Goal: Communication & Community: Ask a question

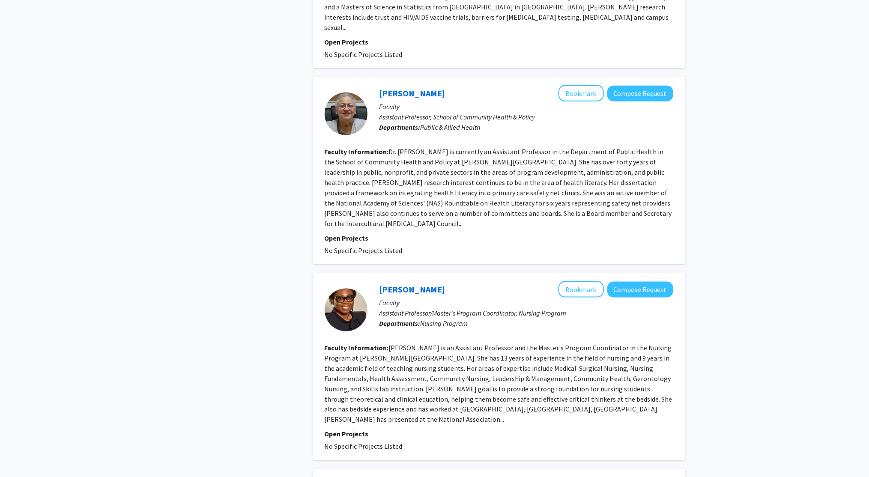
scroll to position [461, 0]
click at [626, 281] on button "Compose Request" at bounding box center [640, 289] width 66 height 16
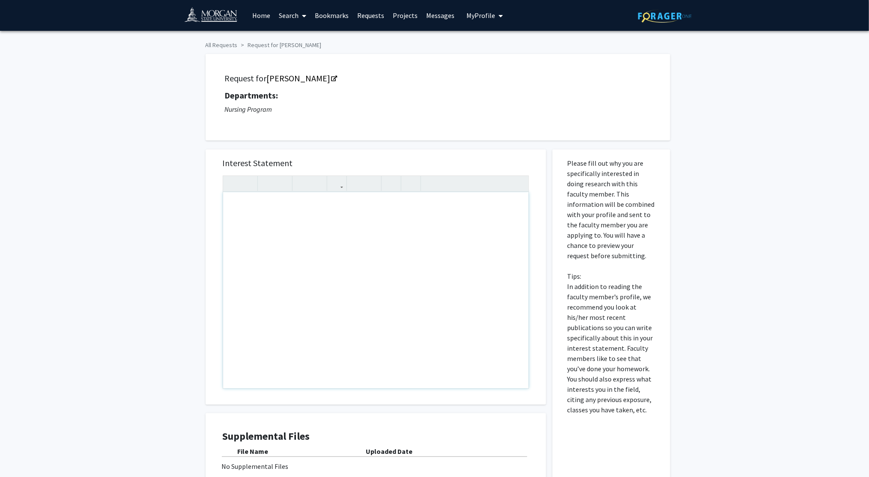
click at [299, 221] on div "Note to users with screen readers: Please press Alt+0 or Option+0 to deactivate…" at bounding box center [375, 290] width 305 height 196
paste div "Note to users with screen readers: Please press Alt+0 or Option+0 to deactivate…"
type textarea "<p>Of course. Here is a draft for [PERSON_NAME].</p><br><p>Subject: Inquiry abo…"
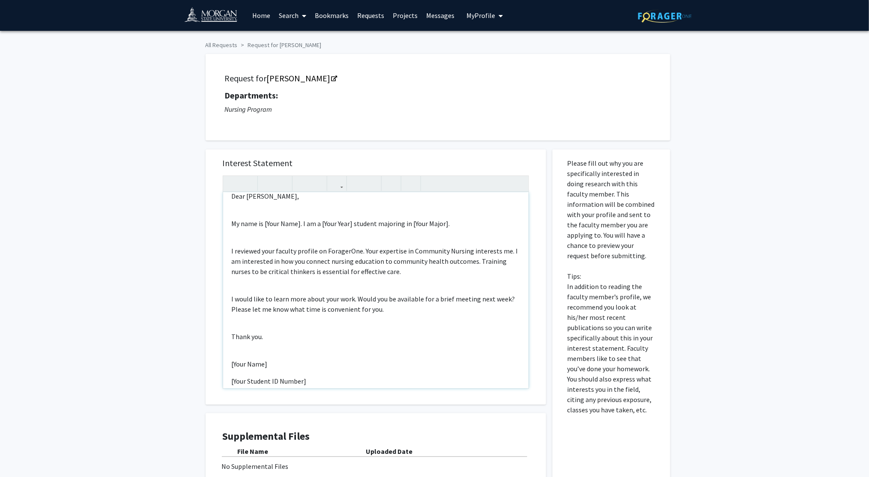
scroll to position [78, 0]
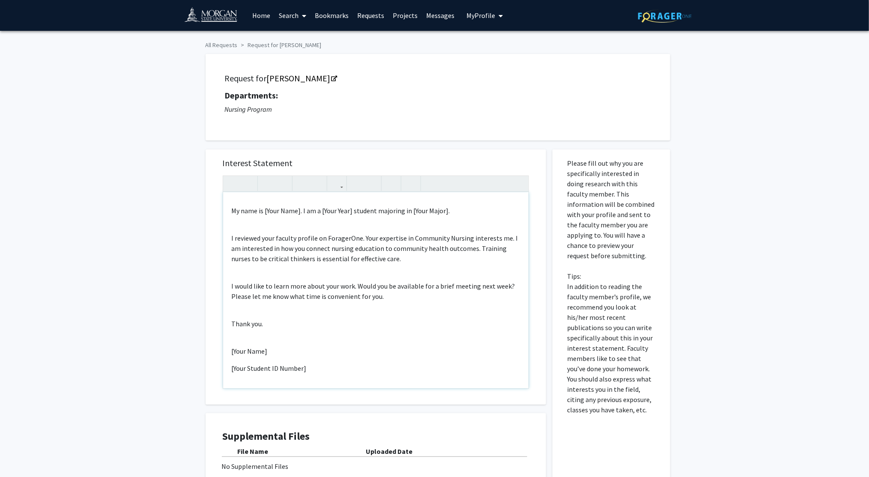
click at [274, 351] on p "[Your Name]" at bounding box center [376, 351] width 288 height 10
click at [318, 367] on p "[Your Student ID Number]" at bounding box center [376, 368] width 288 height 10
click at [229, 367] on div "Of course. Here is a draft for [PERSON_NAME]. Subject: Inquiry about Community …" at bounding box center [375, 290] width 305 height 196
click at [363, 238] on p "I reviewed your faculty profile on ForagerOne. Your expertise in Community Nurs…" at bounding box center [376, 248] width 288 height 31
drag, startPoint x: 412, startPoint y: 240, endPoint x: 467, endPoint y: 233, distance: 54.8
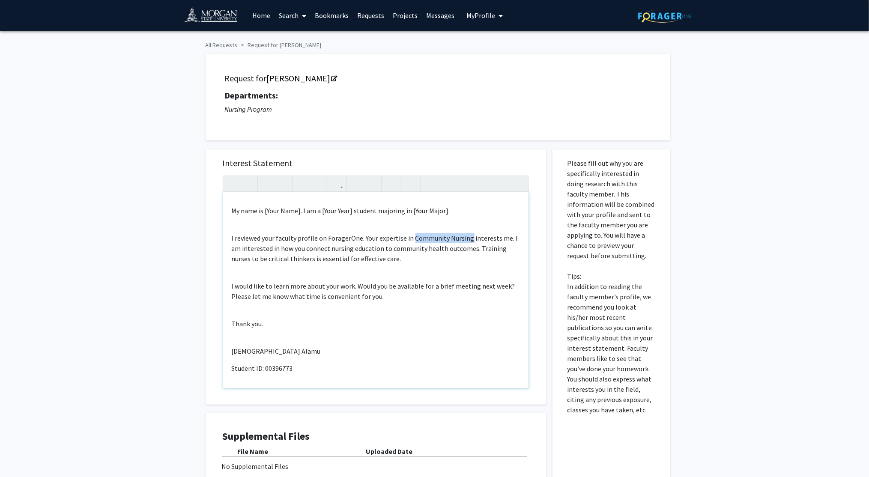
click at [467, 233] on p "I reviewed your faculty profile on ForagerOne. Your expertise in Community Nurs…" at bounding box center [376, 248] width 288 height 31
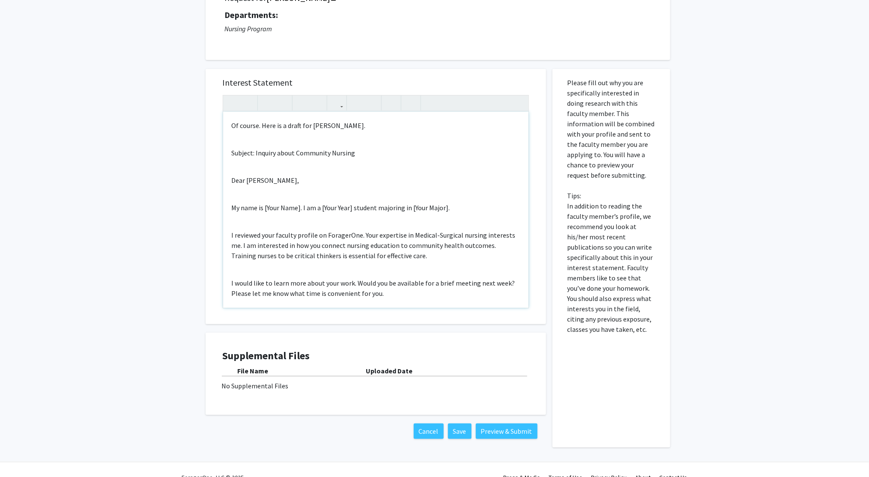
scroll to position [80, 0]
drag, startPoint x: 229, startPoint y: 129, endPoint x: 393, endPoint y: 126, distance: 163.6
click at [393, 126] on div "Of course. Here is a draft for [PERSON_NAME]. Subject: Inquiry about Community …" at bounding box center [375, 211] width 305 height 196
click at [308, 147] on div "Subject: Inquiry about Community Nursing Dear [PERSON_NAME], My name is [Your N…" at bounding box center [375, 211] width 305 height 196
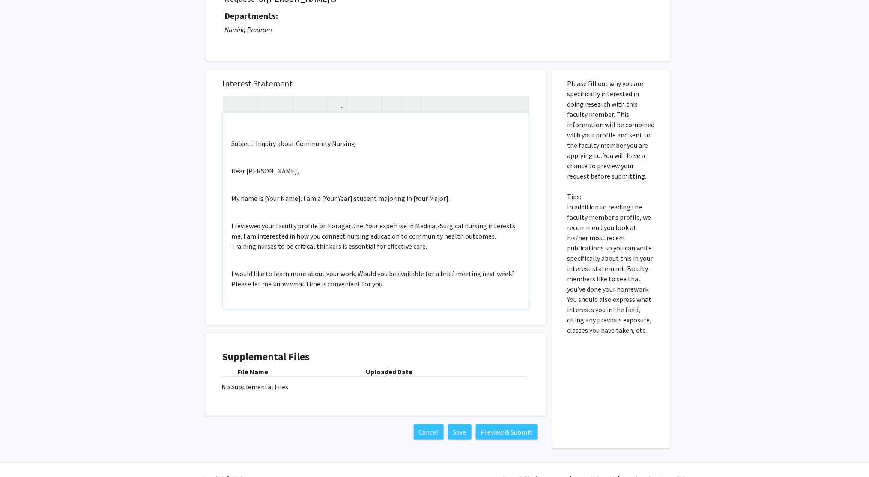
click at [230, 149] on div "Subject: Inquiry about Community Nursing Dear [PERSON_NAME], My name is [Your N…" at bounding box center [375, 211] width 305 height 196
click at [232, 141] on p "Subject: Inquiry about Community Nursing" at bounding box center [376, 143] width 288 height 10
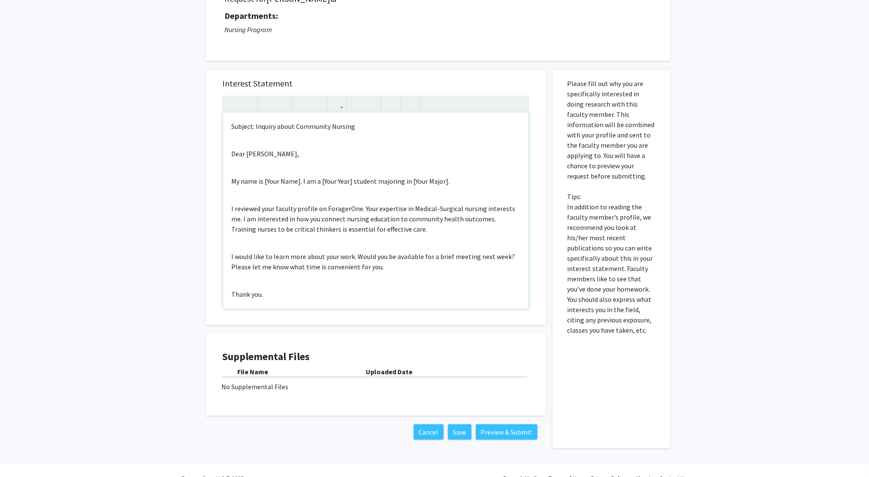
click at [366, 125] on p "Subject: Inquiry about Community Nursing" at bounding box center [376, 126] width 288 height 10
drag, startPoint x: 482, startPoint y: 209, endPoint x: 241, endPoint y: 221, distance: 241.4
click at [241, 221] on p "I reviewed your faculty profile on ForagerOne. Your expertise in Medical-Surgic…" at bounding box center [376, 218] width 288 height 31
click at [364, 208] on p "I reviewed your faculty profile on ForagerOne. Your expertise in Medical-Surgic…" at bounding box center [376, 218] width 288 height 31
drag, startPoint x: 255, startPoint y: 215, endPoint x: 506, endPoint y: 222, distance: 250.6
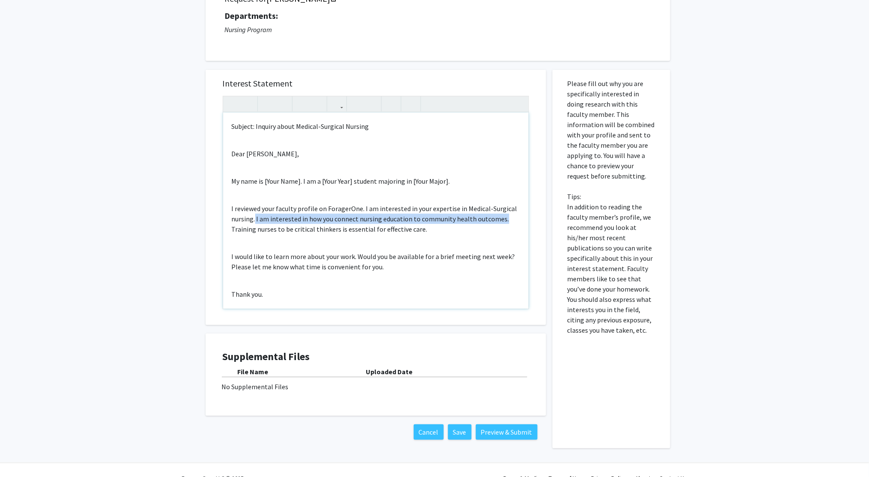
click at [506, 222] on p "I reviewed your faculty profile on ForagerOne. I am interested in your expertis…" at bounding box center [376, 218] width 288 height 31
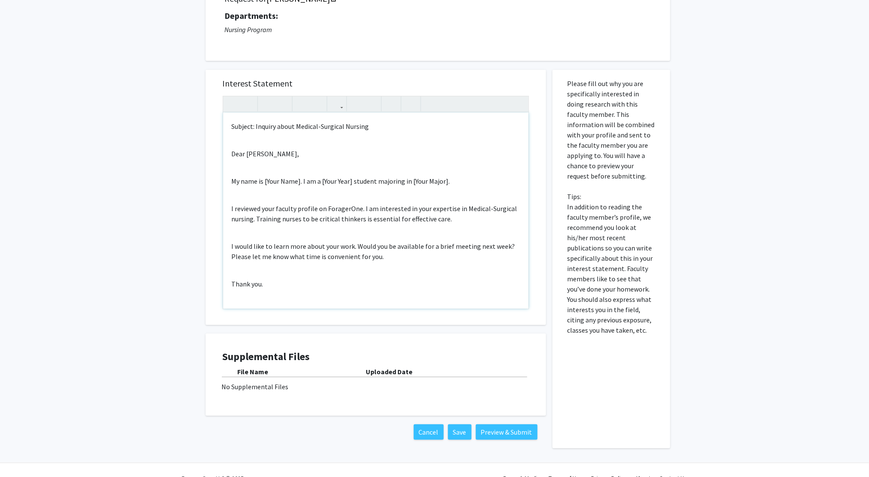
scroll to position [40, 0]
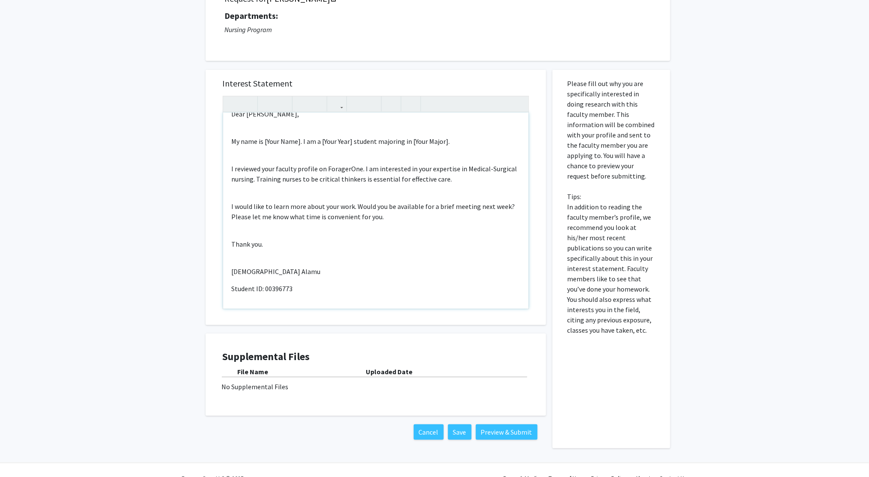
click at [325, 248] on div "Subject: Inquiry about Medical-Surgical Nursing Dear [PERSON_NAME], My name is …" at bounding box center [375, 211] width 305 height 196
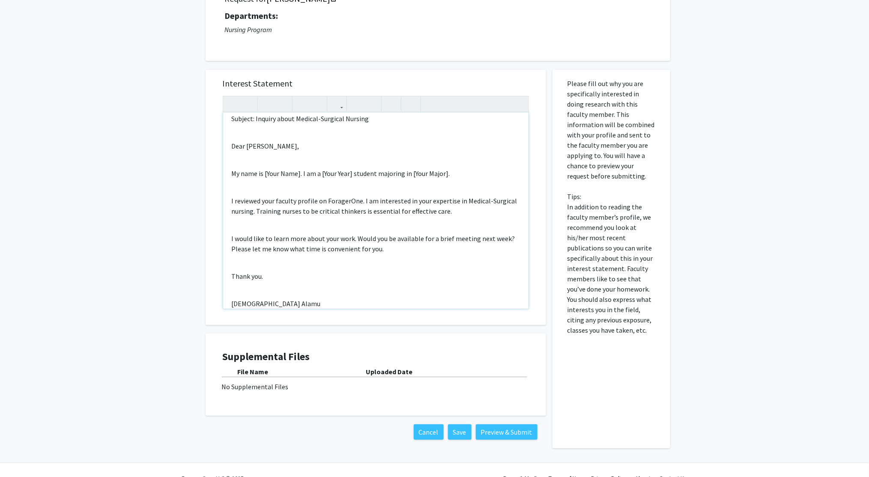
scroll to position [7, 0]
drag, startPoint x: 256, startPoint y: 211, endPoint x: 481, endPoint y: 209, distance: 225.3
click at [481, 209] on p "I reviewed your faculty profile on ForagerOne. I am interested in your expertis…" at bounding box center [376, 206] width 288 height 21
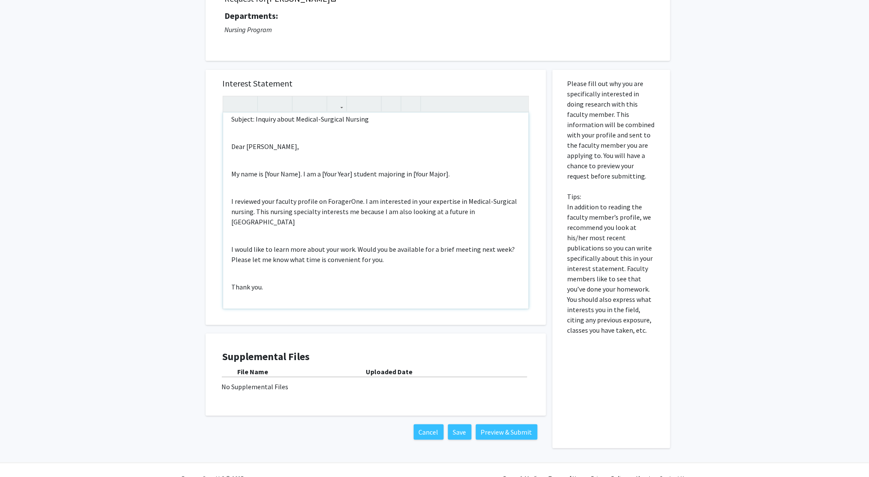
click at [405, 212] on p "I reviewed your faculty profile on ForagerOne. I am interested in your expertis…" at bounding box center [376, 211] width 288 height 31
click at [490, 217] on div "Subject: Inquiry about Medical-Surgical Nursing Dear [PERSON_NAME], My name is …" at bounding box center [375, 211] width 305 height 196
click at [481, 212] on p "I reviewed your faculty profile on ForagerOne. I am interested in your expertis…" at bounding box center [376, 211] width 288 height 31
click at [299, 169] on p "My name is [Your Name]. I am a [Your Year] student majoring in [Your Major]." at bounding box center [376, 174] width 288 height 10
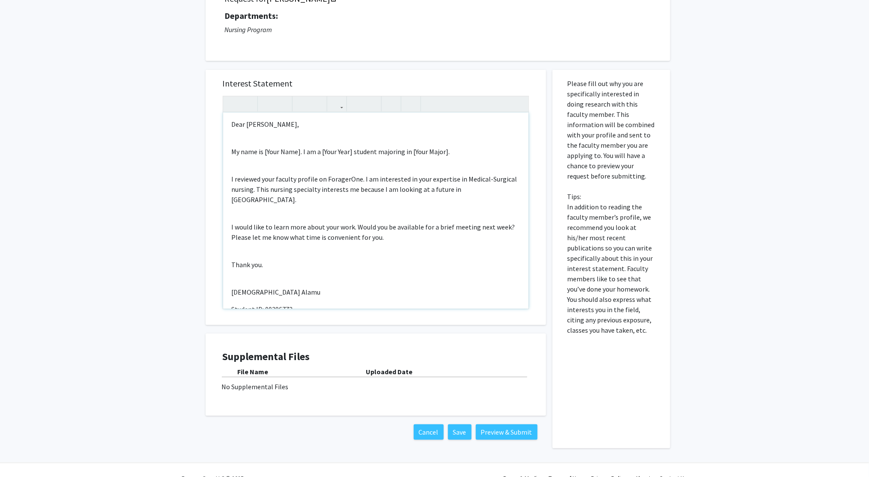
scroll to position [0, 0]
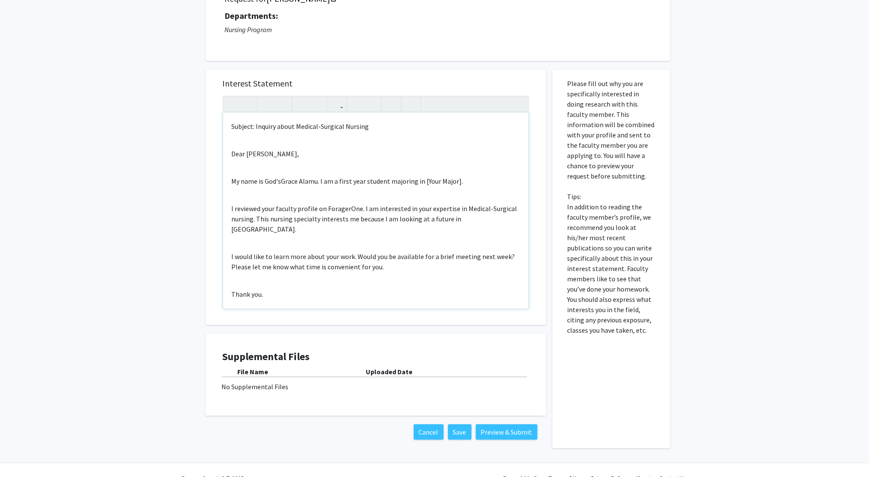
click at [453, 184] on p "My name is God'sGrace Alamu. I am a first year student majoring in [Your Major]." at bounding box center [376, 181] width 288 height 10
click at [353, 230] on div "Subject: Inquiry about Medical-Surgical Nursing Dear [PERSON_NAME], My name is …" at bounding box center [375, 211] width 305 height 196
click at [352, 292] on div "Subject: Inquiry about Medical-Surgical Nursing Dear [PERSON_NAME], My name is …" at bounding box center [375, 211] width 305 height 196
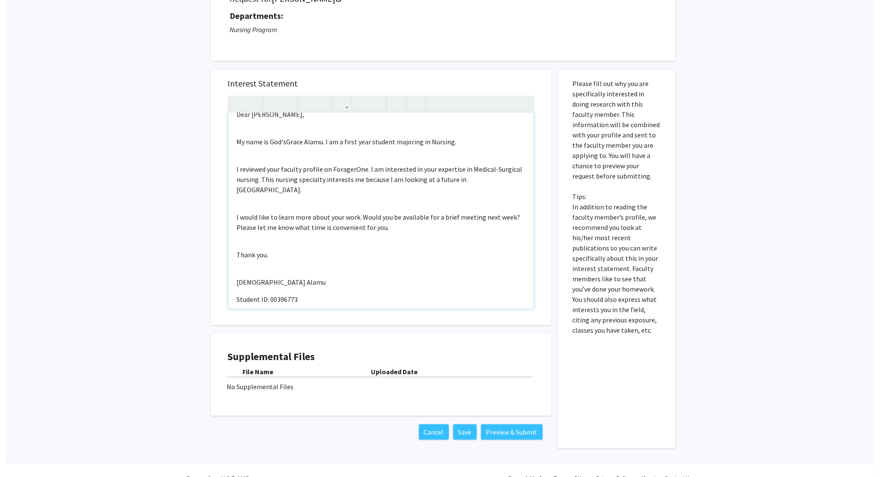
scroll to position [40, 0]
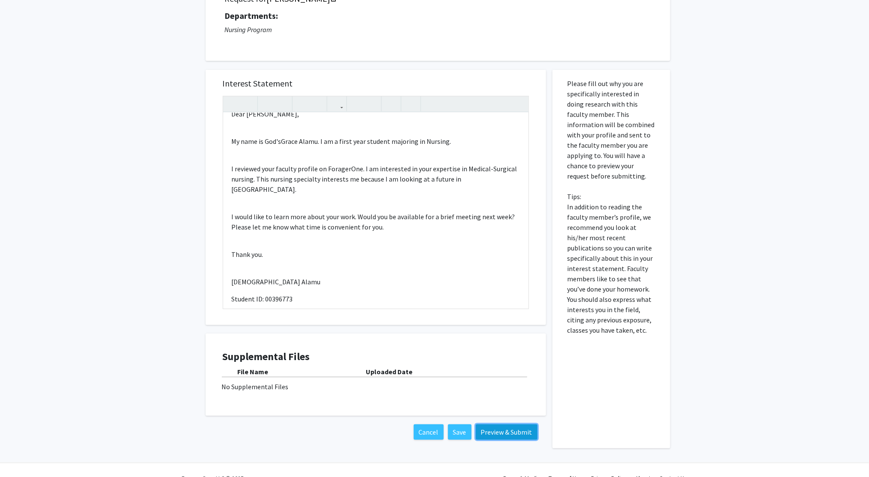
click at [516, 434] on button "Preview & Submit" at bounding box center [507, 431] width 62 height 15
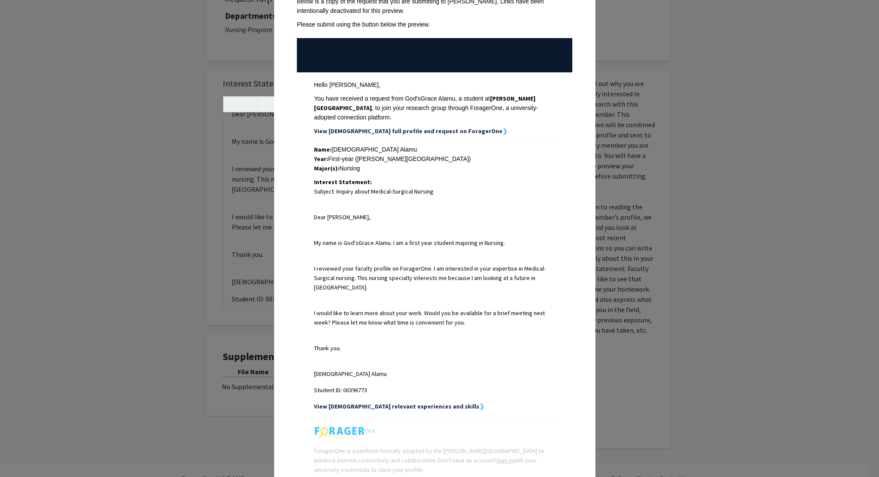
scroll to position [119, 0]
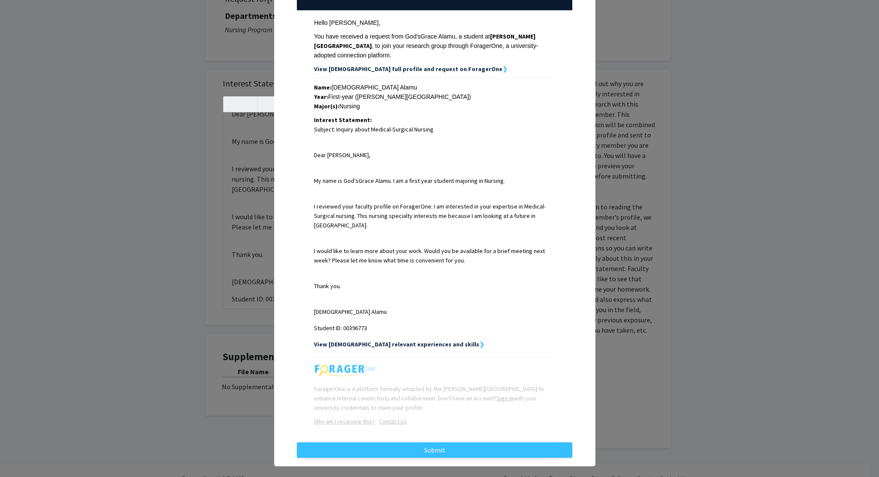
click at [430, 340] on strong "View [DEMOGRAPHIC_DATA] relevant experiences and skills" at bounding box center [396, 344] width 165 height 8
click at [479, 340] on strong "❯" at bounding box center [481, 344] width 5 height 8
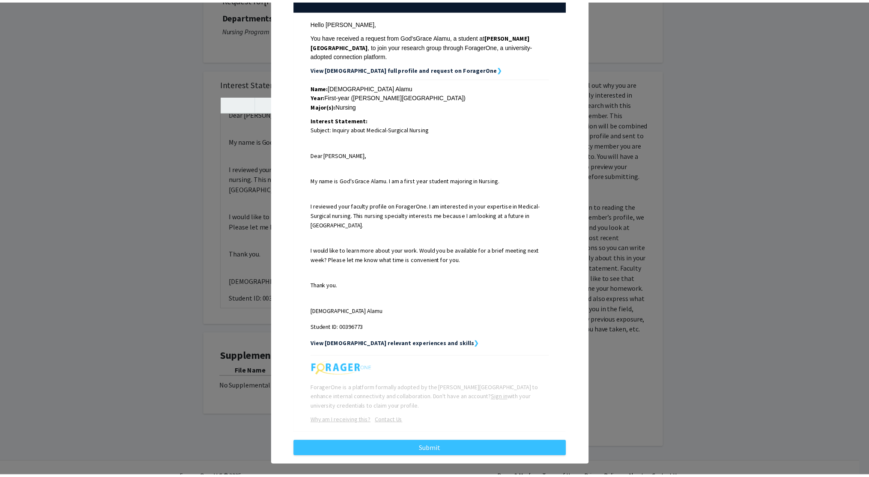
scroll to position [0, 0]
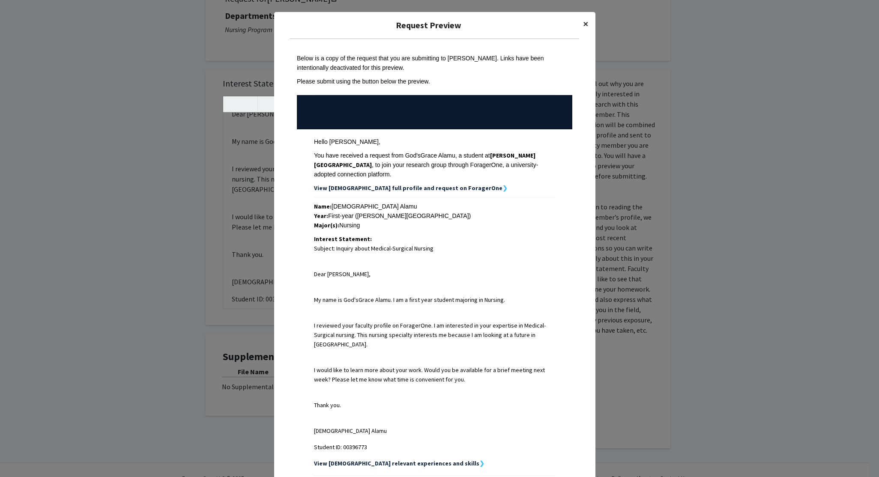
click at [583, 21] on span "×" at bounding box center [586, 23] width 6 height 13
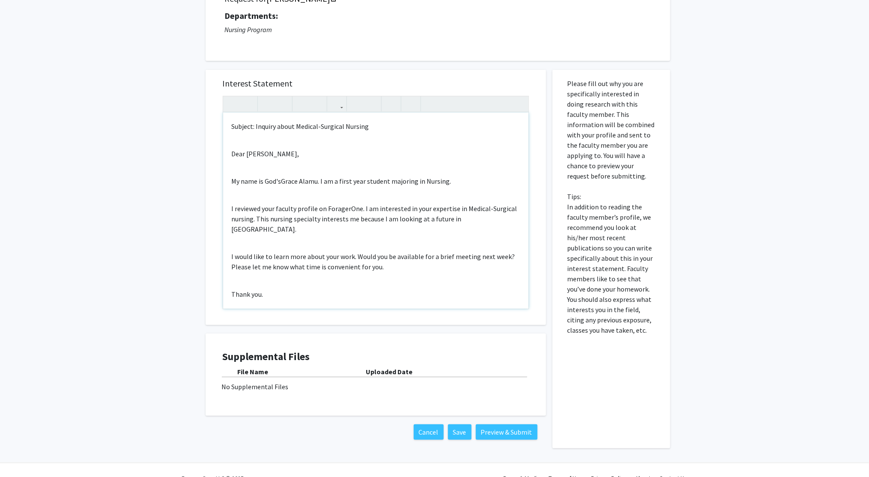
click at [353, 183] on p "My name is God'sGrace Alamu. I am a first year student majoring in Nursing." at bounding box center [376, 181] width 288 height 10
click at [339, 180] on p "My name is God'sGrace Alamu. I am a first-year student majoring in Nursing." at bounding box center [376, 181] width 288 height 10
type textarea "<p><span style="font-size: 1rem;">Subject: Inquiry about Medical-Surgical Nursi…"
click at [489, 184] on p "My name is God'sGrace Alamu. I am a First-year student majoring in Nursing." at bounding box center [376, 181] width 288 height 10
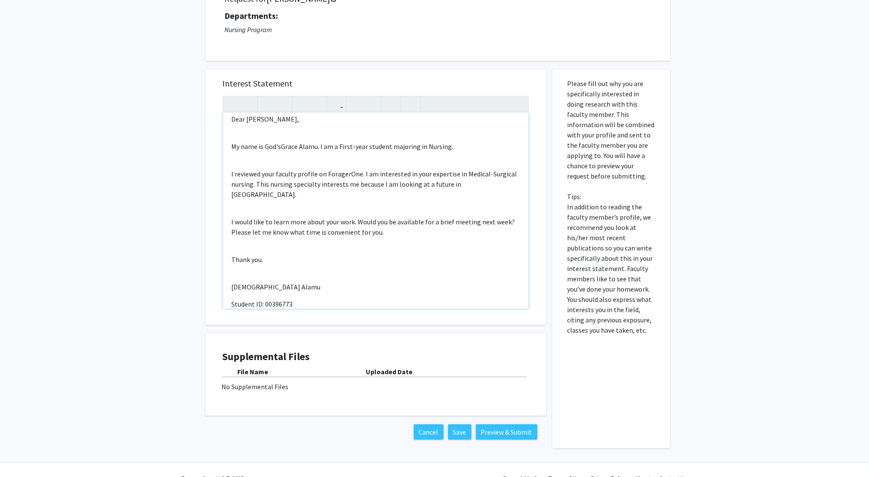
scroll to position [40, 0]
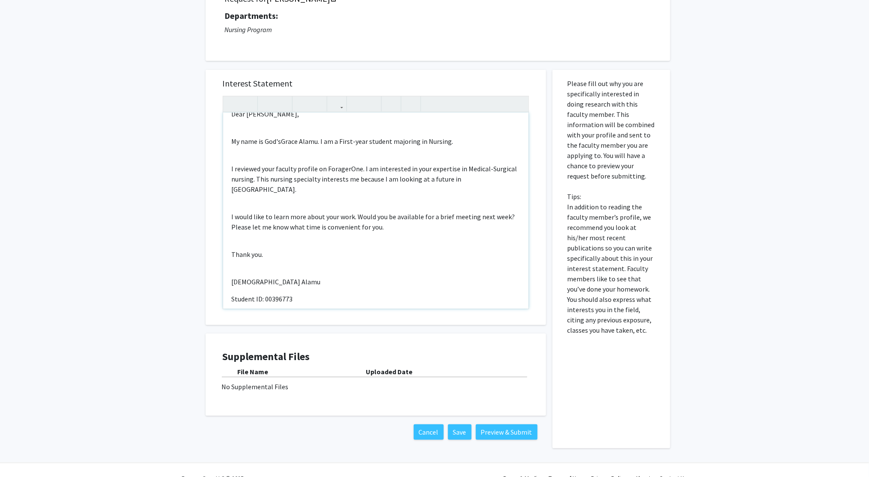
click at [414, 277] on p "[DEMOGRAPHIC_DATA] Alamu" at bounding box center [376, 282] width 288 height 10
click at [505, 428] on button "Preview & Submit" at bounding box center [507, 431] width 62 height 15
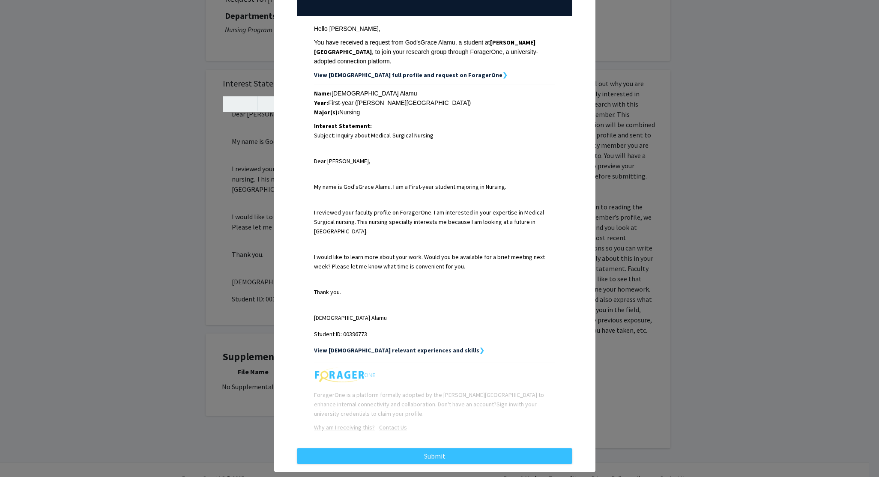
scroll to position [116, 0]
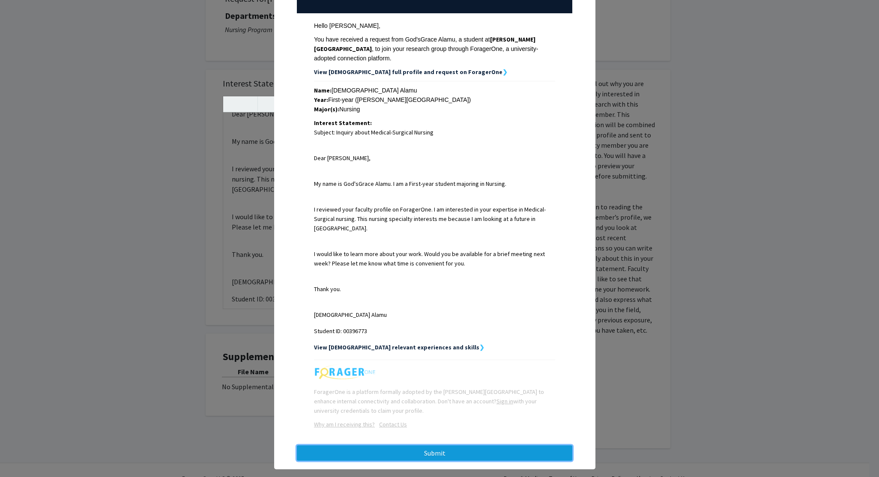
click at [511, 445] on button "Submit" at bounding box center [434, 452] width 275 height 15
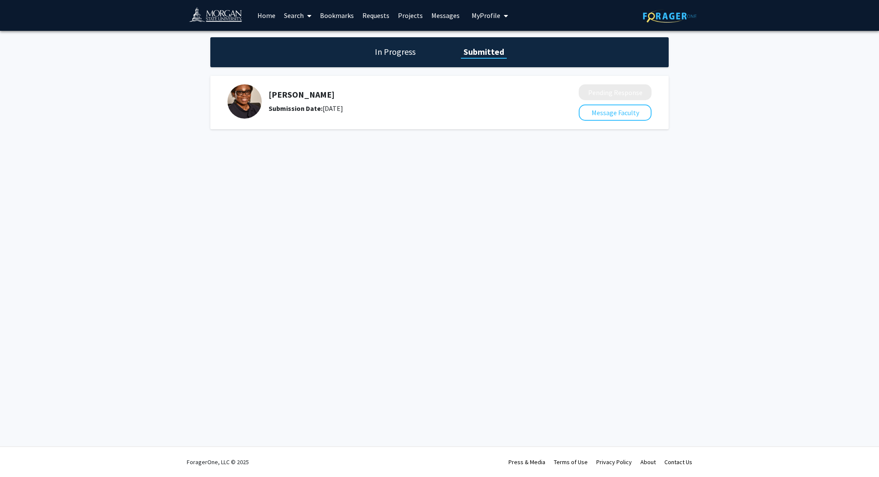
click at [391, 99] on h5 "[PERSON_NAME]" at bounding box center [401, 95] width 265 height 10
click at [319, 92] on h5 "[PERSON_NAME]" at bounding box center [401, 95] width 265 height 10
